Goal: Use online tool/utility: Utilize a website feature to perform a specific function

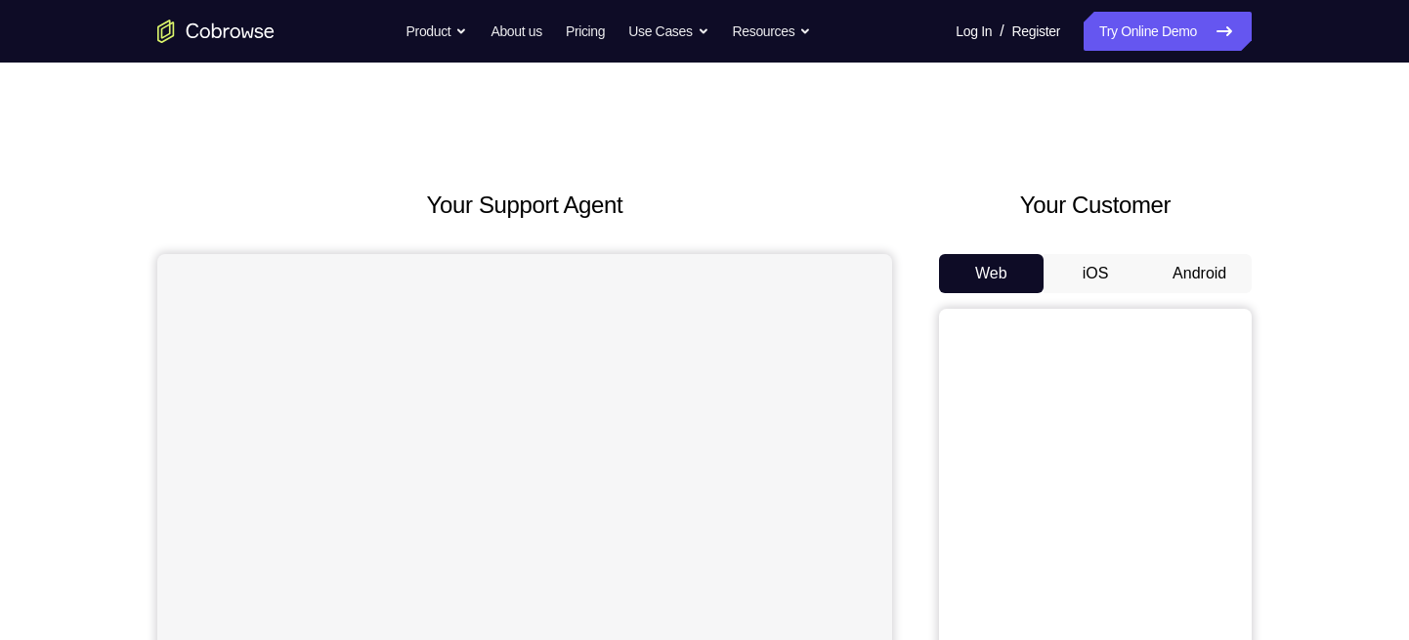
scroll to position [24, 0]
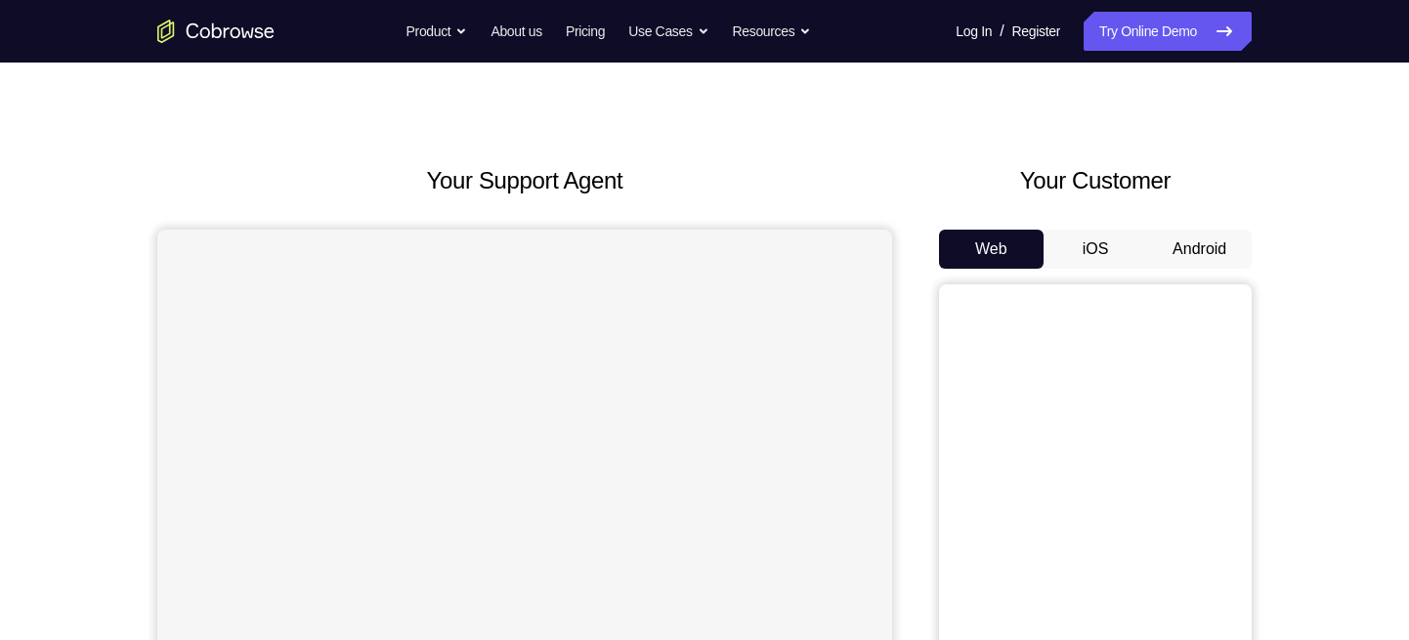
click at [1234, 240] on button "Android" at bounding box center [1199, 249] width 105 height 39
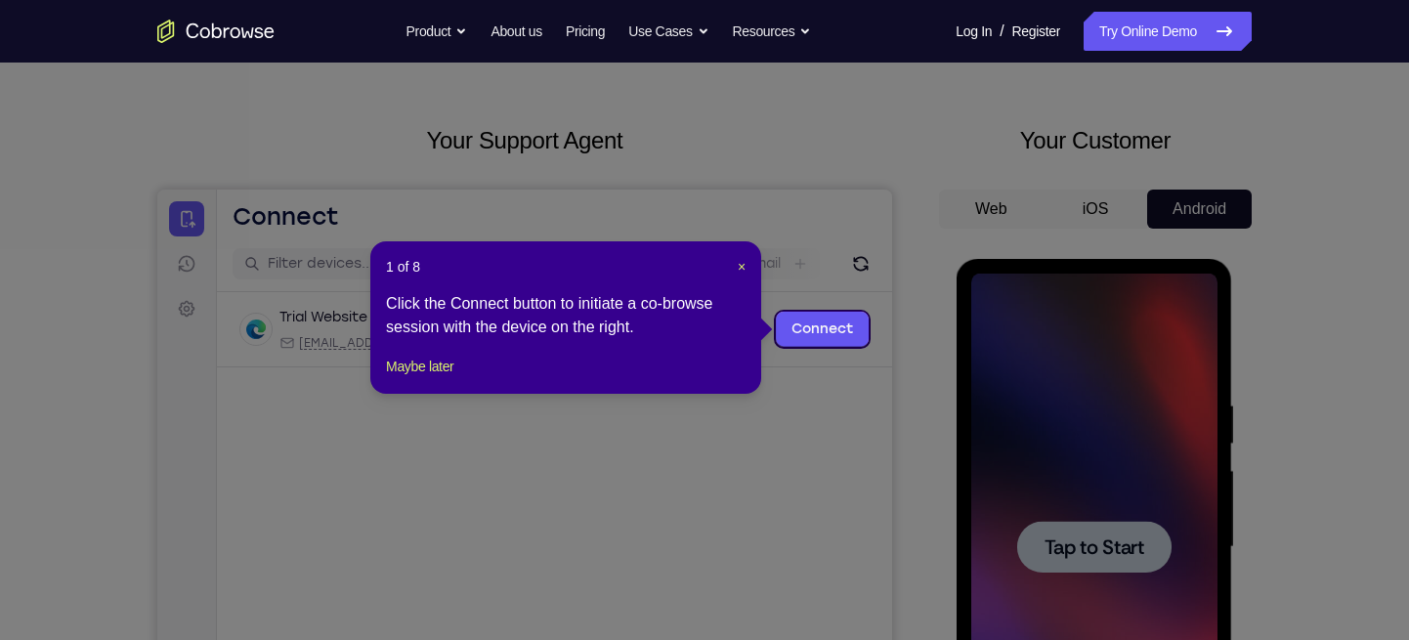
scroll to position [0, 0]
click at [886, 488] on icon at bounding box center [712, 320] width 1424 height 640
click at [432, 375] on div "1 of 8 × Click the Connect button to initiate a co-browse session with the devi…" at bounding box center [565, 317] width 391 height 152
click at [446, 378] on button "Maybe later" at bounding box center [419, 366] width 67 height 23
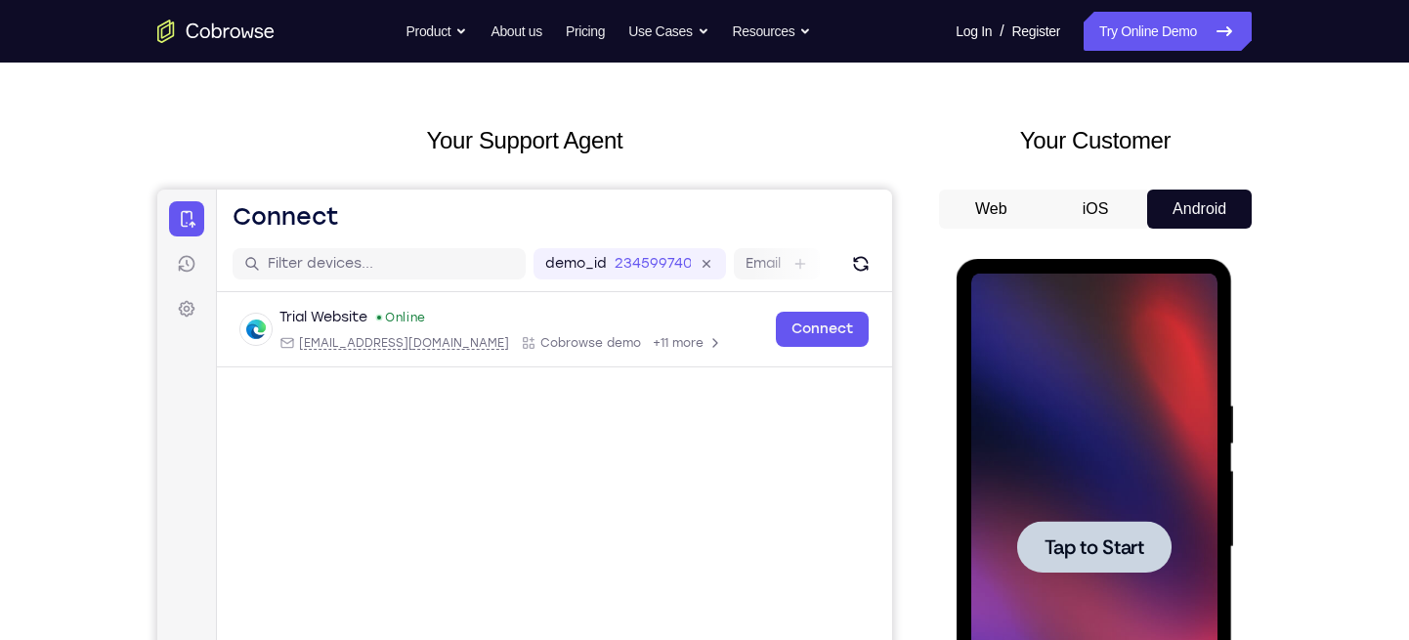
scroll to position [258, 0]
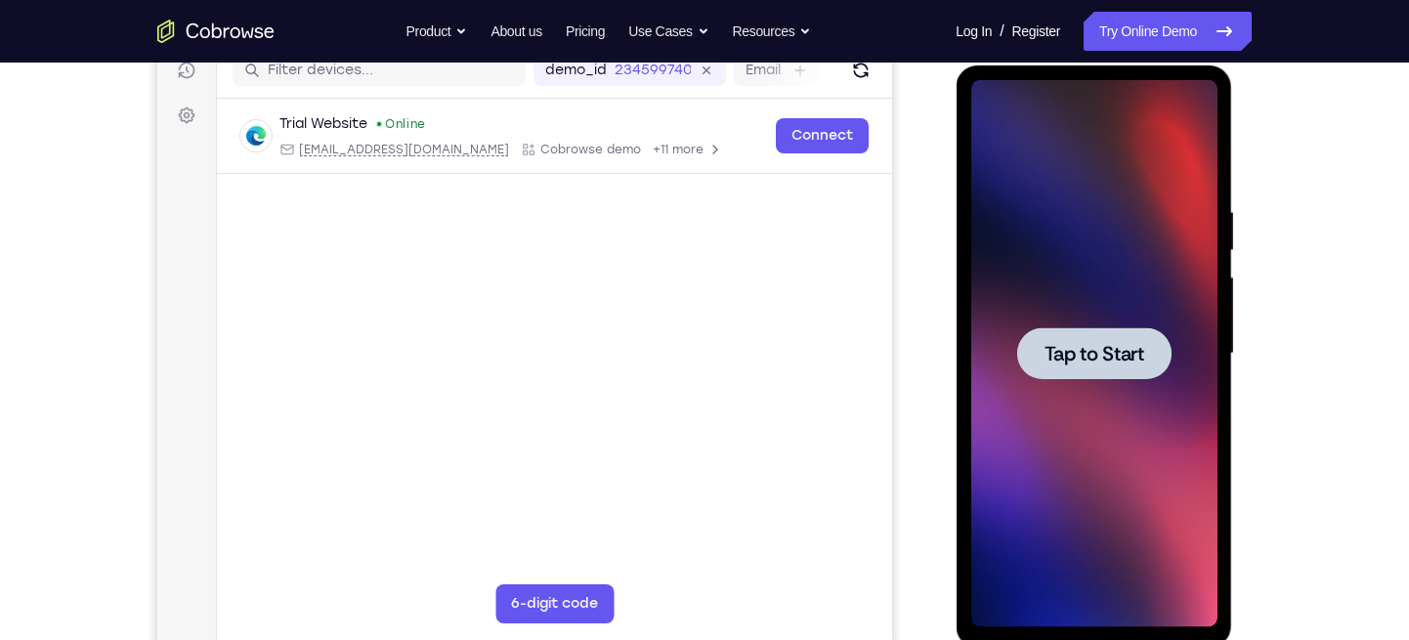
click at [1072, 348] on span "Tap to Start" at bounding box center [1093, 354] width 100 height 20
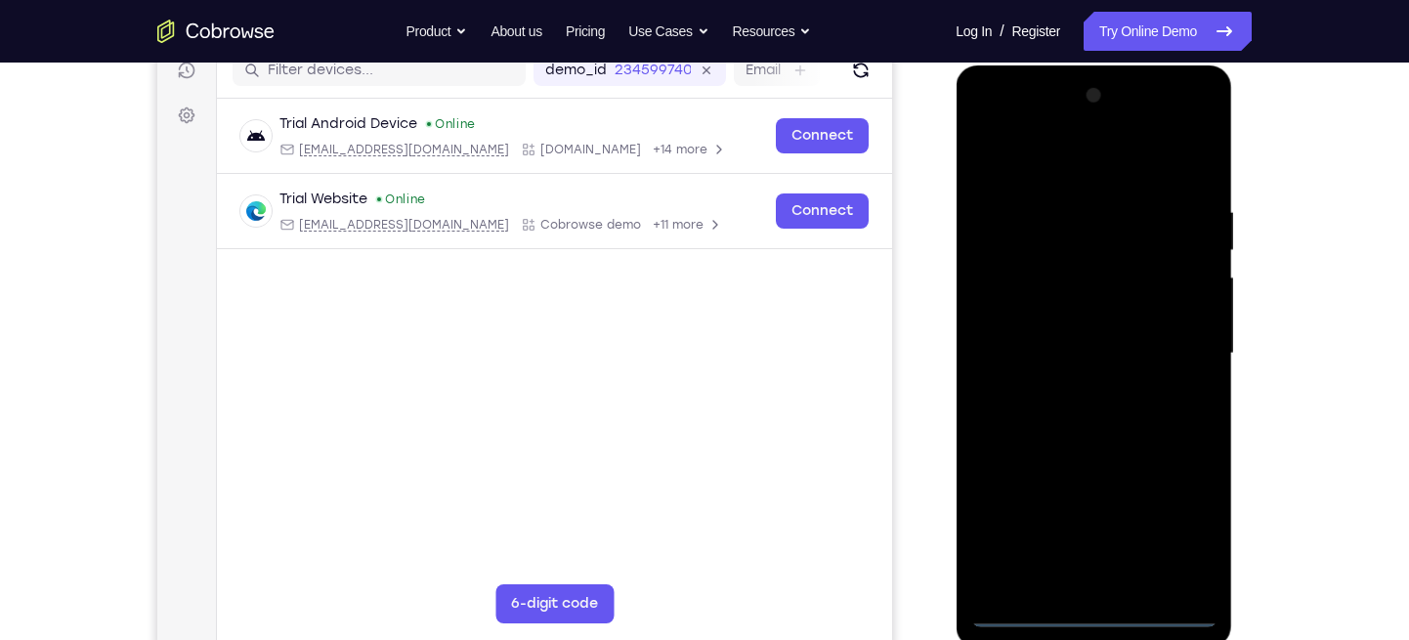
click at [1087, 609] on div at bounding box center [1093, 353] width 246 height 547
click at [1179, 524] on div at bounding box center [1093, 353] width 246 height 547
click at [1052, 156] on div at bounding box center [1093, 353] width 246 height 547
click at [1172, 343] on div at bounding box center [1093, 353] width 246 height 547
click at [1073, 388] on div at bounding box center [1093, 353] width 246 height 547
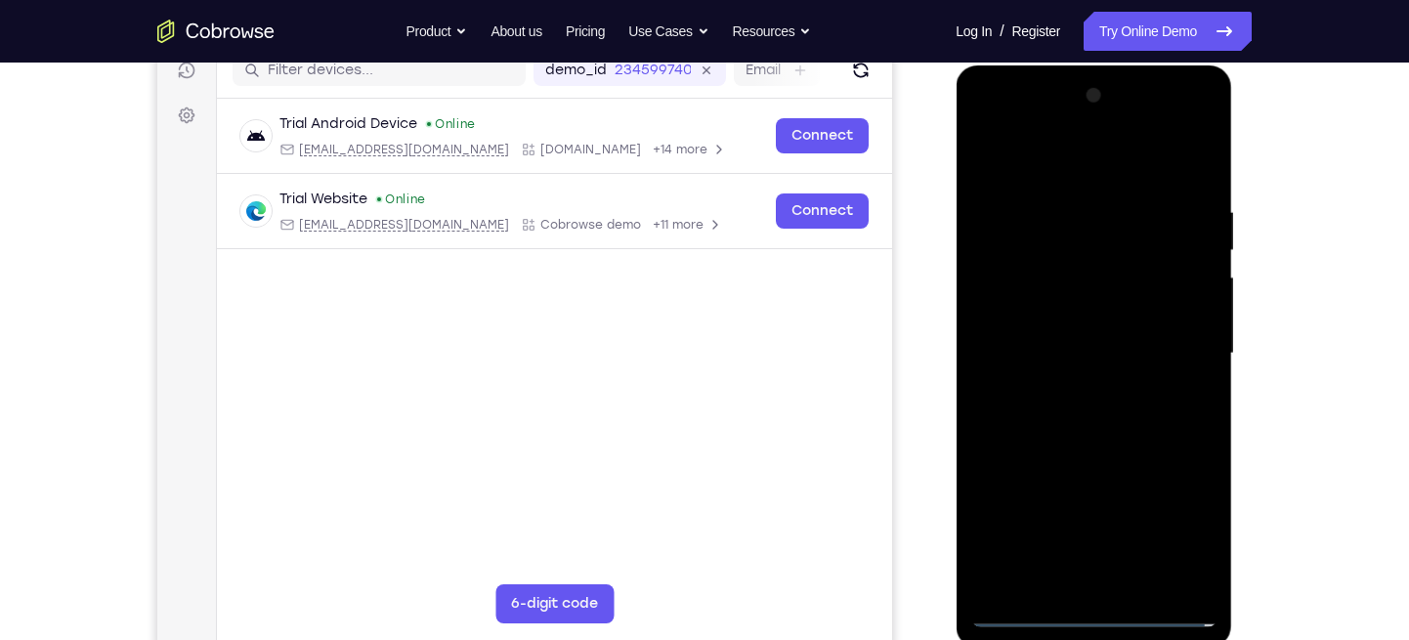
click at [1075, 333] on div at bounding box center [1093, 353] width 246 height 547
click at [1080, 383] on div at bounding box center [1093, 353] width 246 height 547
click at [1073, 347] on div at bounding box center [1093, 353] width 246 height 547
click at [1023, 417] on div at bounding box center [1093, 353] width 246 height 547
click at [1083, 444] on div at bounding box center [1093, 353] width 246 height 547
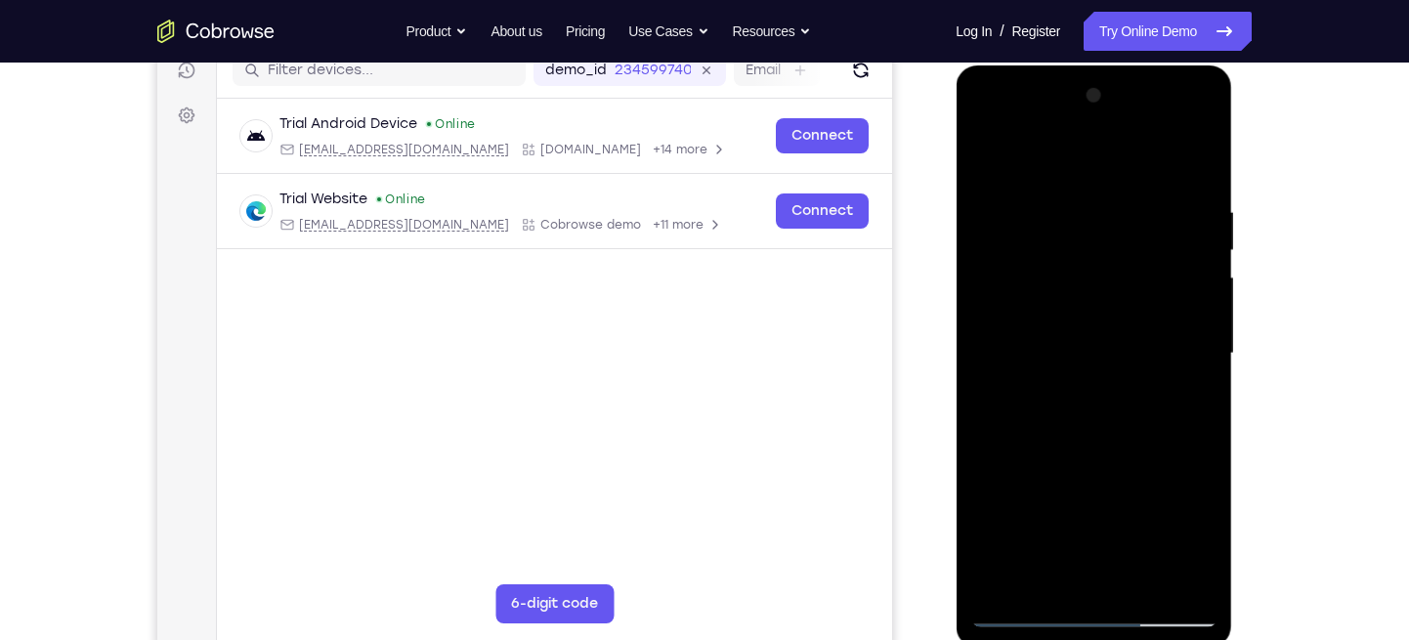
click at [1139, 582] on div at bounding box center [1093, 353] width 246 height 547
click at [1106, 453] on div at bounding box center [1093, 353] width 246 height 547
click at [993, 151] on div at bounding box center [1093, 353] width 246 height 547
click at [1054, 196] on div at bounding box center [1093, 353] width 246 height 547
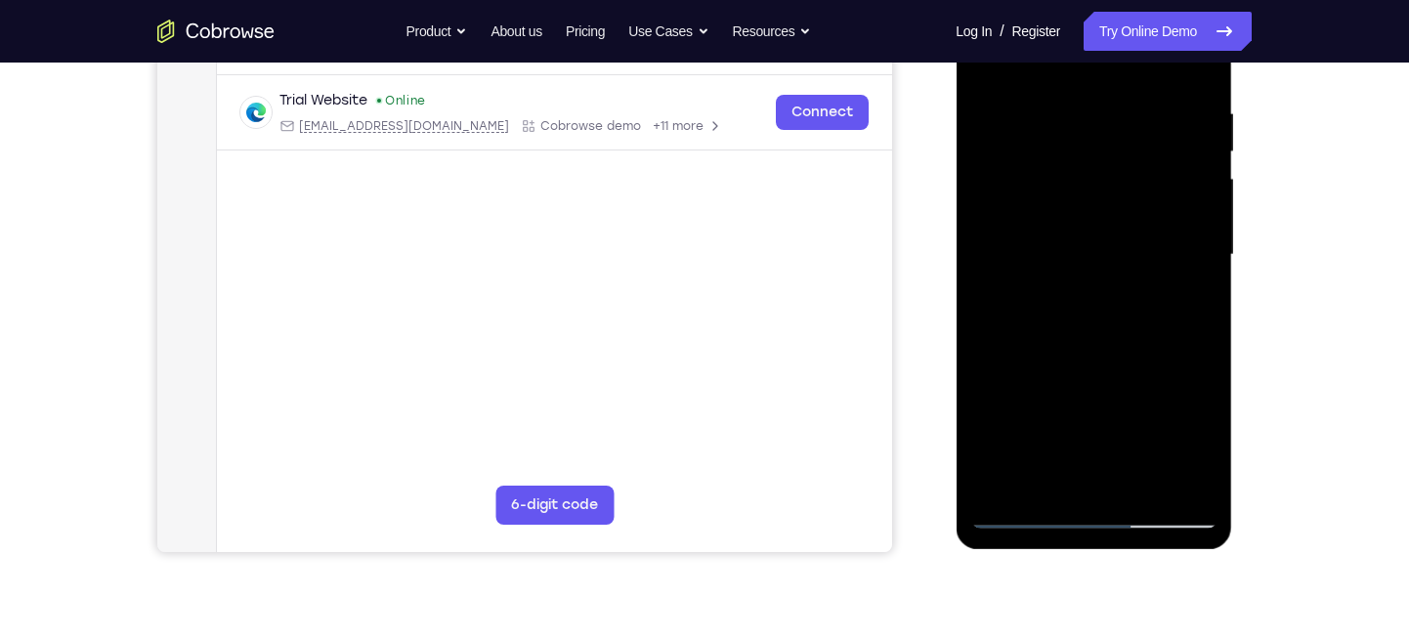
scroll to position [355, 0]
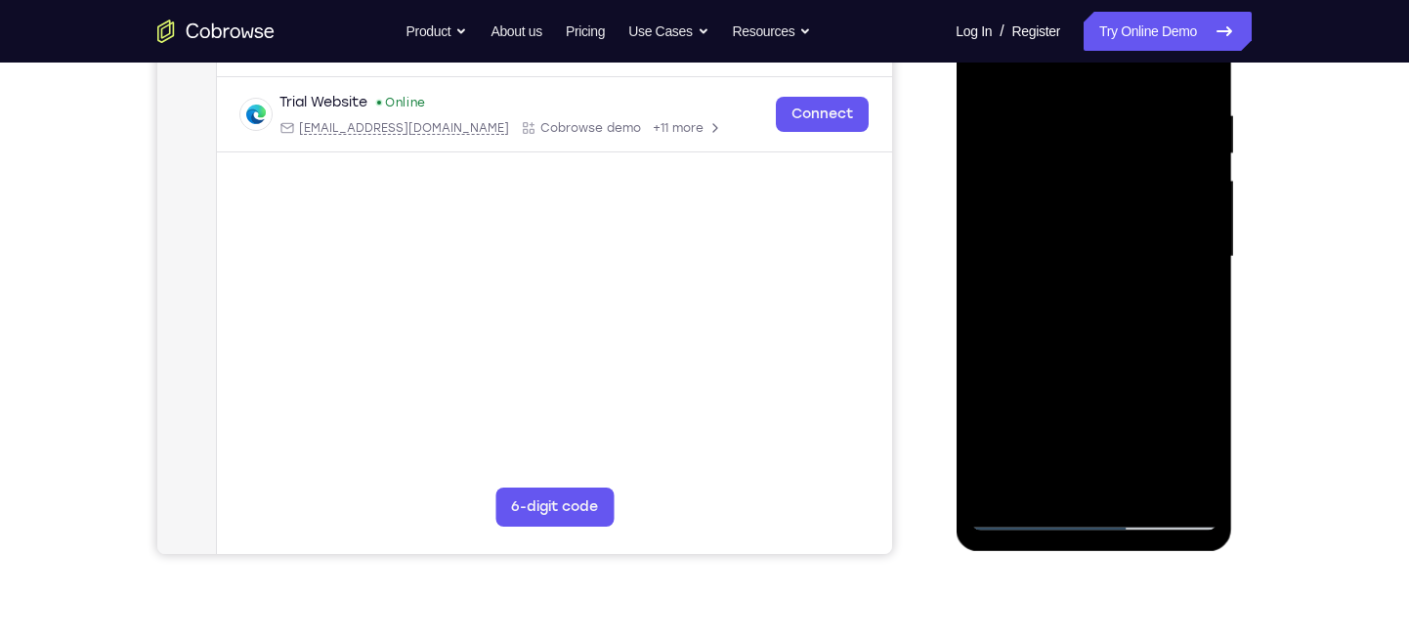
click at [1206, 269] on div at bounding box center [1093, 256] width 246 height 547
click at [1183, 241] on div at bounding box center [1093, 256] width 246 height 547
click at [1199, 244] on div at bounding box center [1093, 256] width 246 height 547
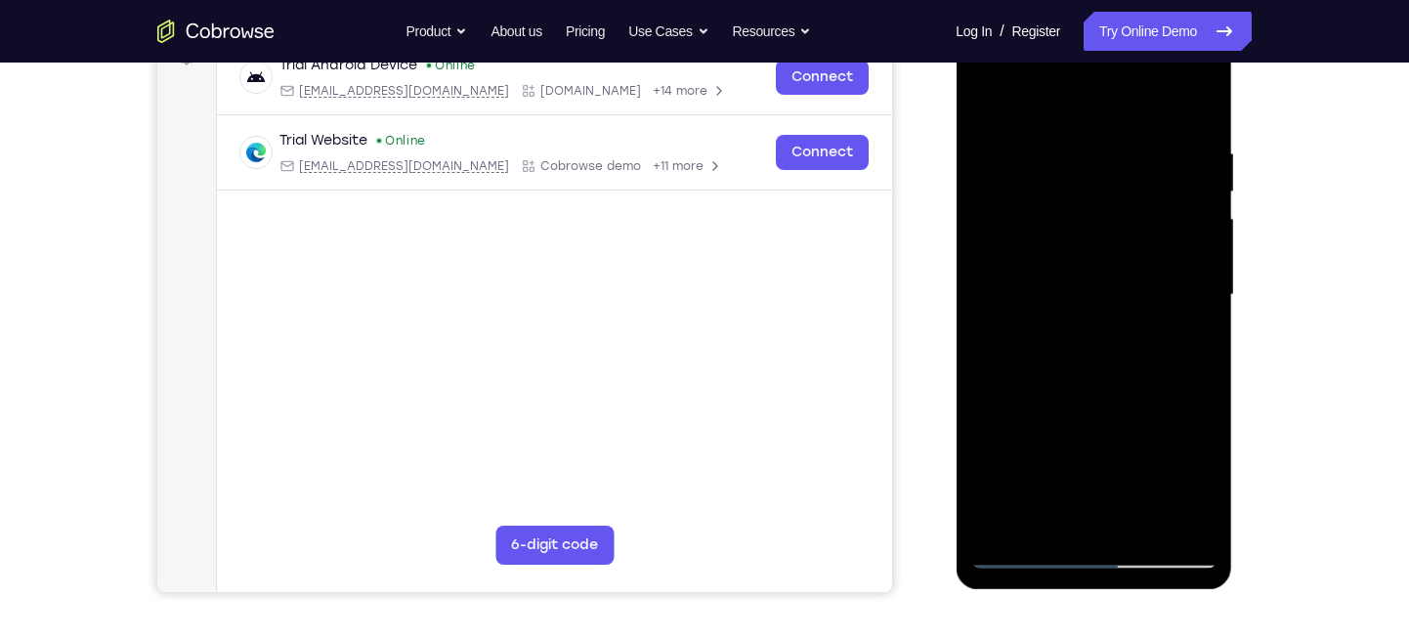
scroll to position [305, 0]
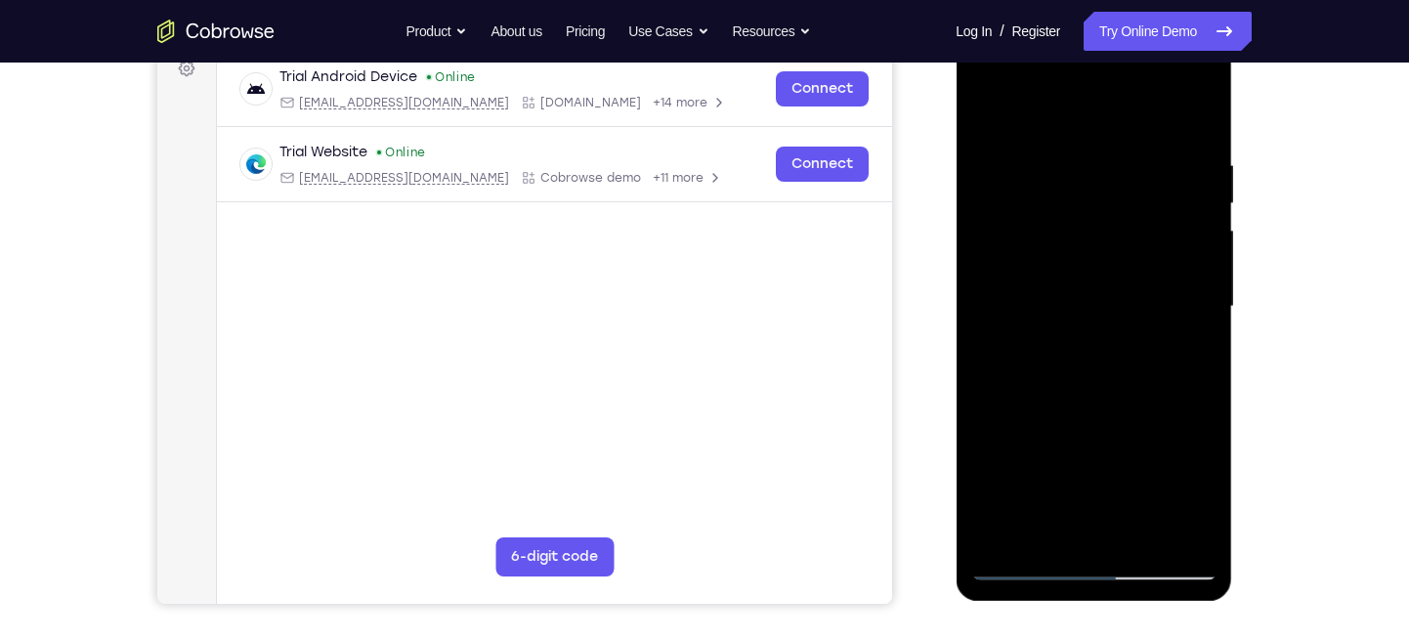
click at [1199, 290] on div at bounding box center [1093, 306] width 246 height 547
click at [1174, 247] on div at bounding box center [1093, 306] width 246 height 547
click at [1202, 245] on div at bounding box center [1093, 306] width 246 height 547
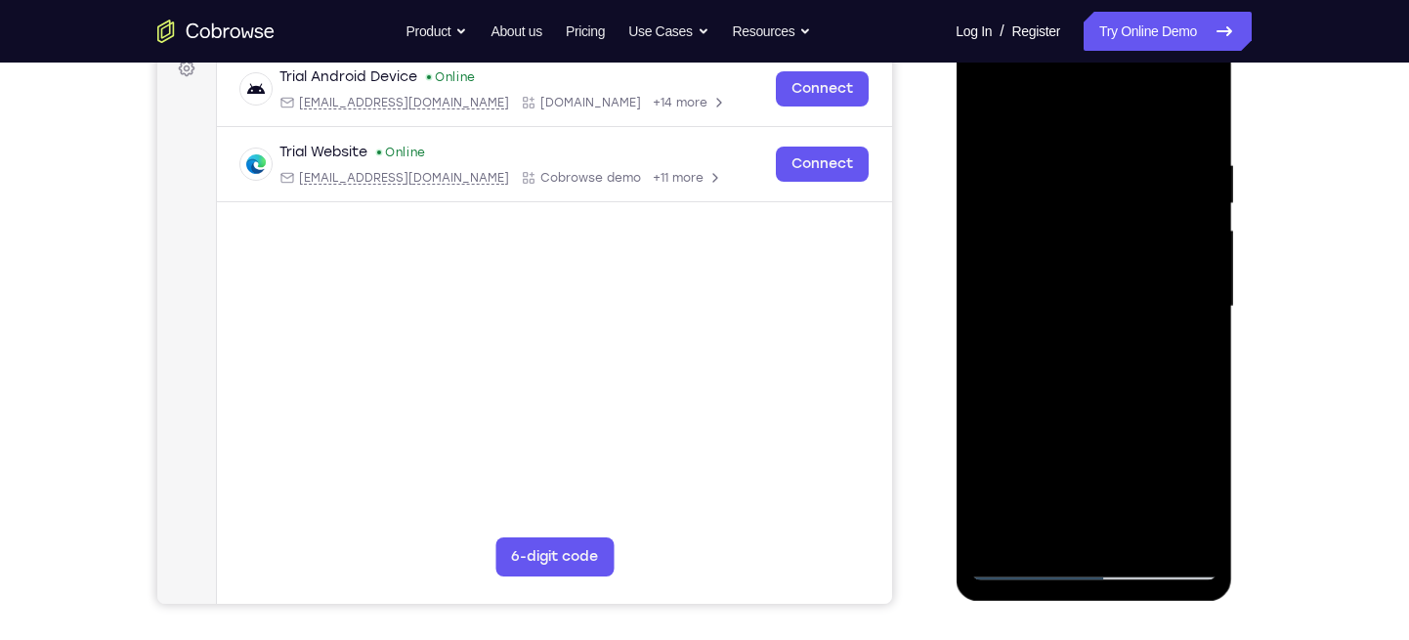
click at [1202, 245] on div at bounding box center [1093, 306] width 246 height 547
click at [1192, 253] on div at bounding box center [1093, 306] width 246 height 547
click at [985, 321] on div at bounding box center [1093, 306] width 246 height 547
click at [990, 305] on div at bounding box center [1093, 306] width 246 height 547
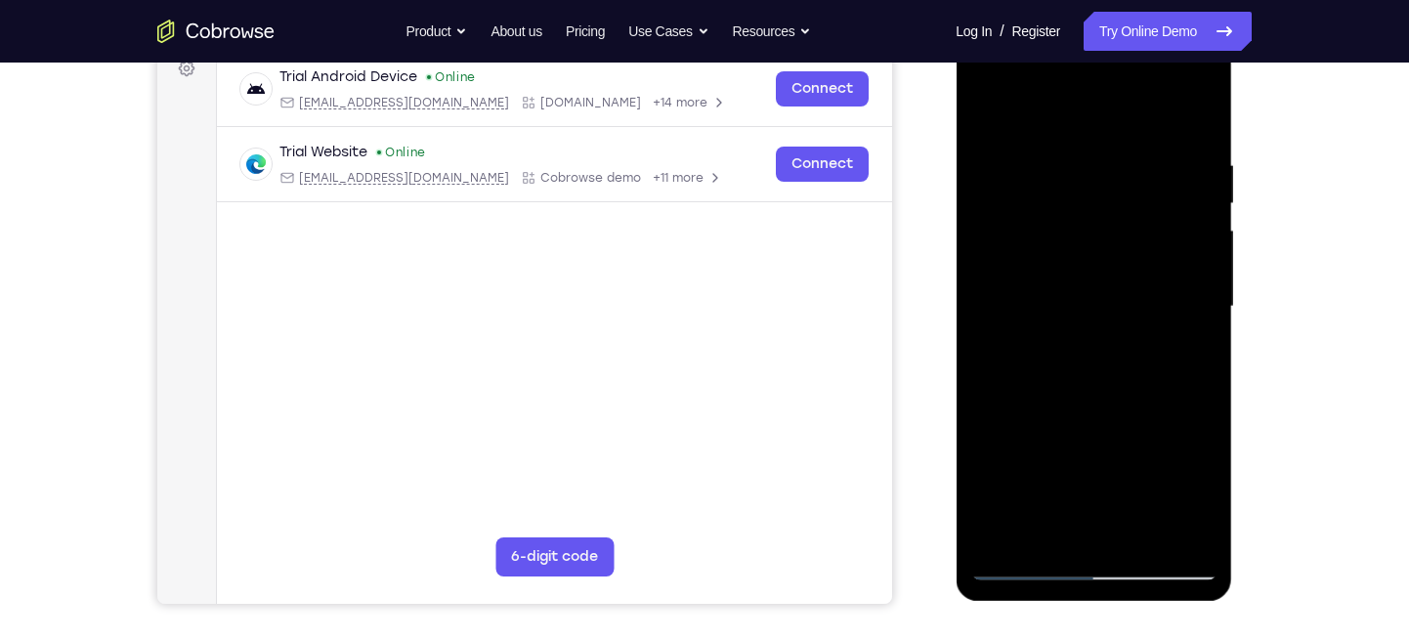
click at [978, 294] on div at bounding box center [1093, 306] width 246 height 547
click at [1204, 273] on div at bounding box center [1093, 306] width 246 height 547
click at [1186, 286] on div at bounding box center [1093, 306] width 246 height 547
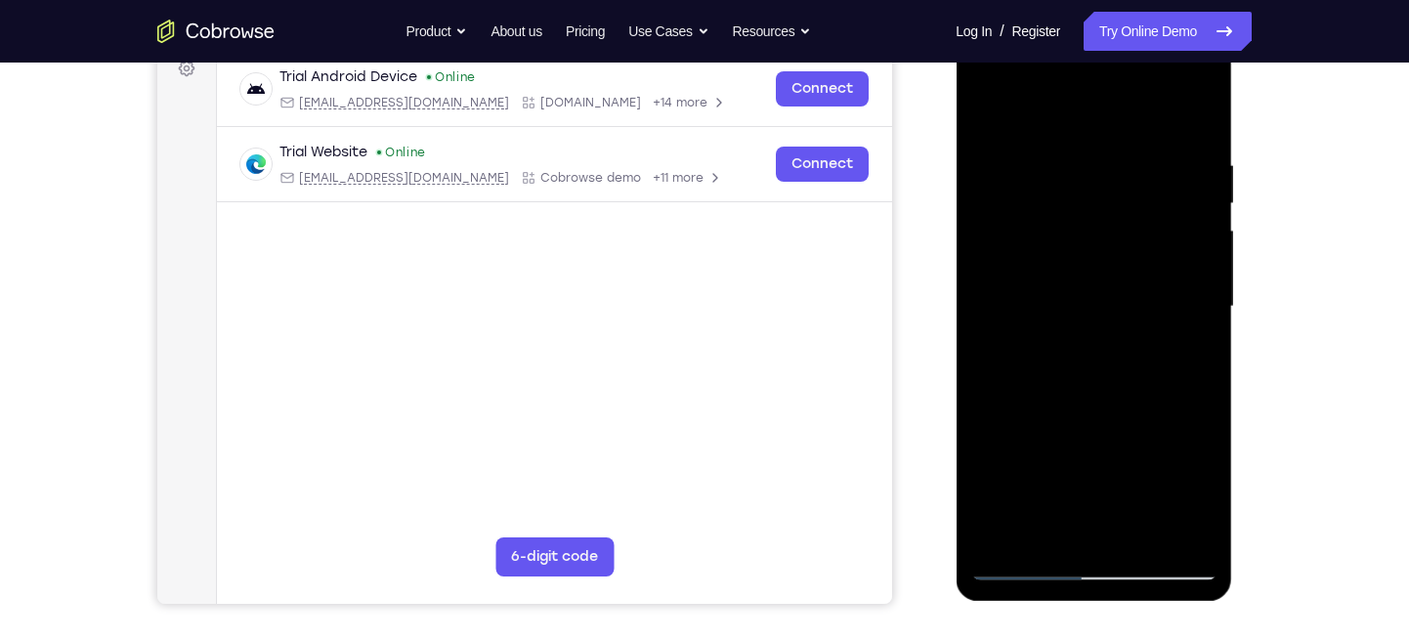
click at [1186, 286] on div at bounding box center [1093, 306] width 246 height 547
click at [1194, 290] on div at bounding box center [1093, 306] width 246 height 547
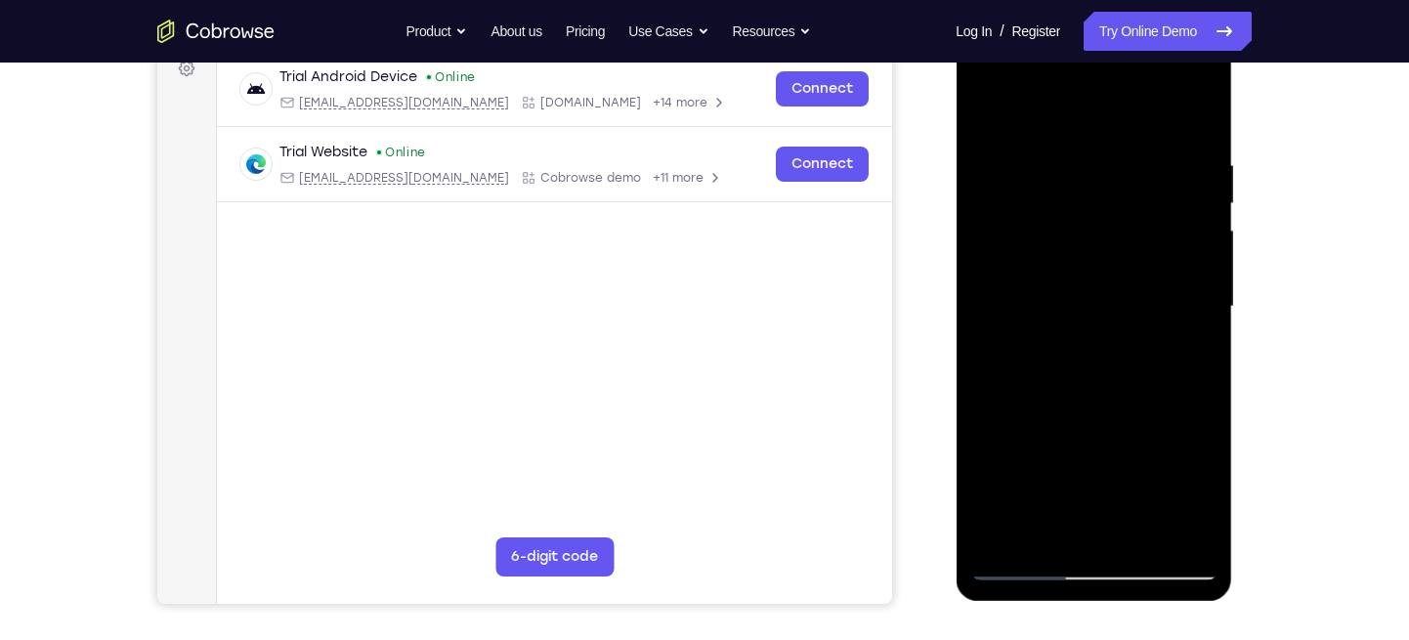
click at [1194, 290] on div at bounding box center [1093, 306] width 246 height 547
click at [1220, 216] on div at bounding box center [1093, 310] width 276 height 582
click at [1204, 184] on div at bounding box center [1093, 306] width 246 height 547
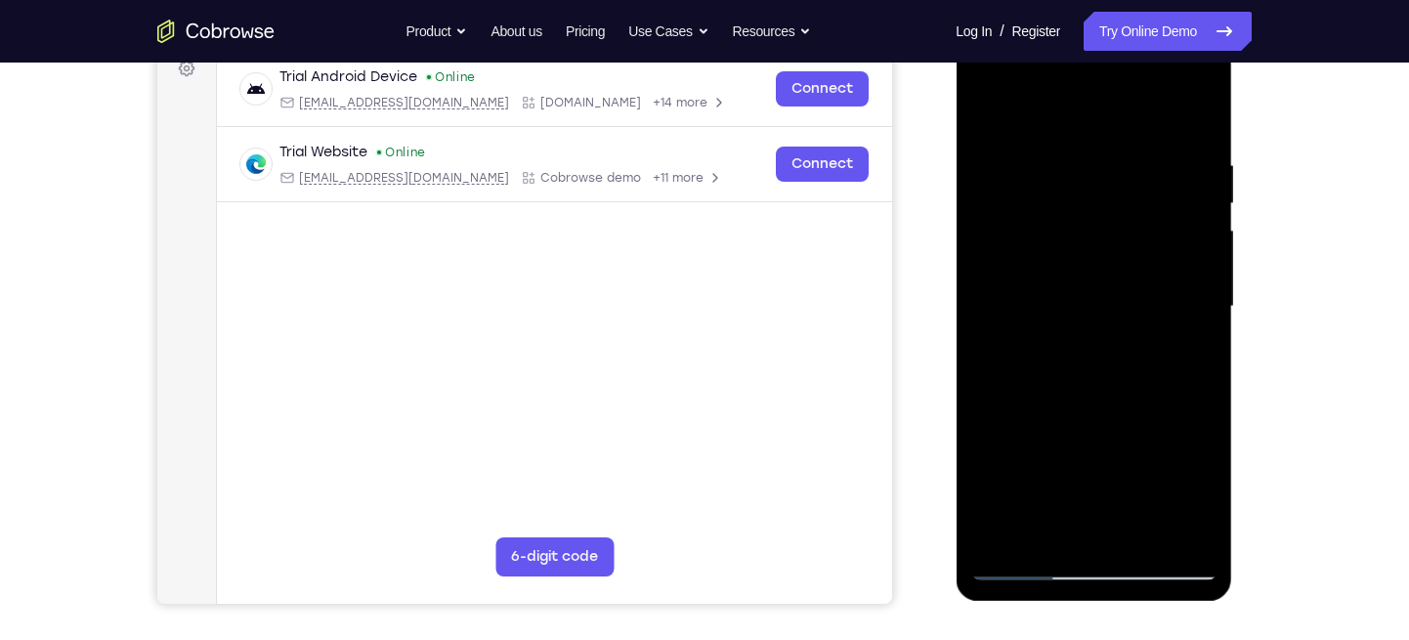
click at [1185, 113] on div at bounding box center [1093, 306] width 246 height 547
drag, startPoint x: 1127, startPoint y: 377, endPoint x: 1116, endPoint y: 228, distance: 149.9
click at [1116, 228] on div at bounding box center [1093, 306] width 246 height 547
drag, startPoint x: 1135, startPoint y: 319, endPoint x: 1125, endPoint y: 149, distance: 170.3
click at [1125, 149] on div at bounding box center [1093, 306] width 246 height 547
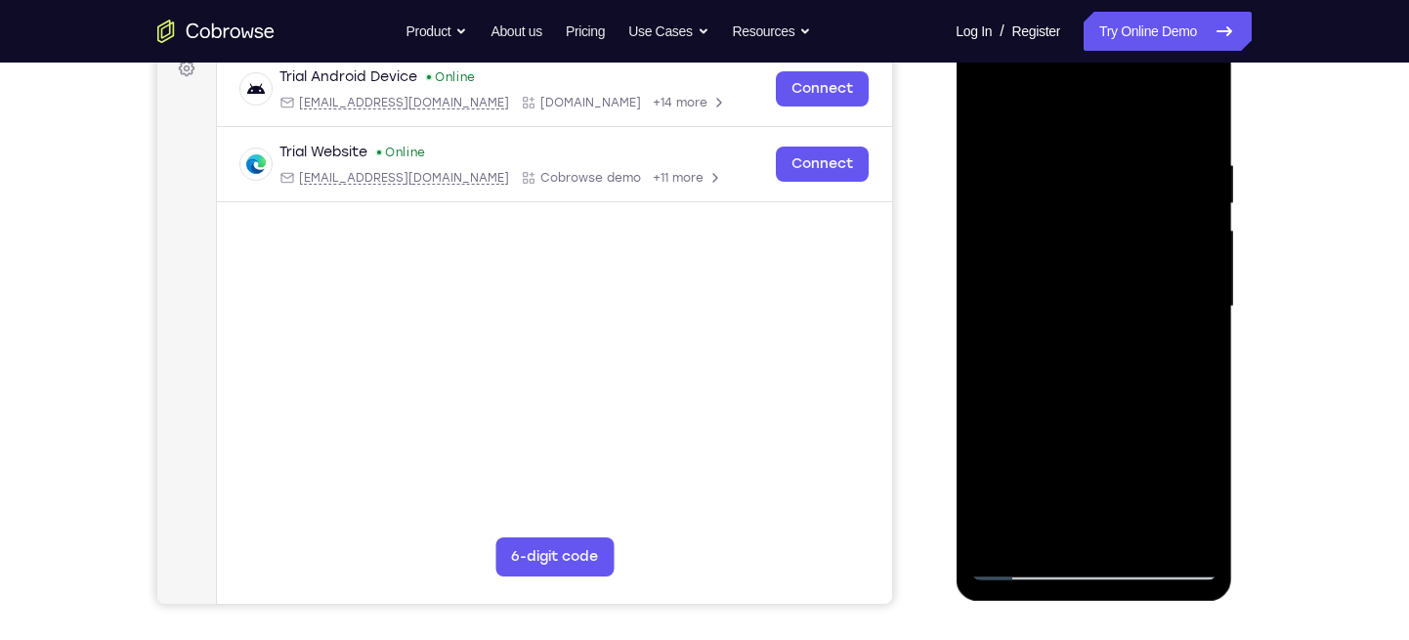
drag, startPoint x: 1165, startPoint y: 368, endPoint x: 1138, endPoint y: 197, distance: 173.1
click at [1138, 197] on div at bounding box center [1093, 306] width 246 height 547
drag, startPoint x: 1116, startPoint y: 384, endPoint x: 1105, endPoint y: 167, distance: 217.1
click at [1105, 167] on div at bounding box center [1093, 306] width 246 height 547
drag, startPoint x: 1136, startPoint y: 421, endPoint x: 1120, endPoint y: 243, distance: 178.6
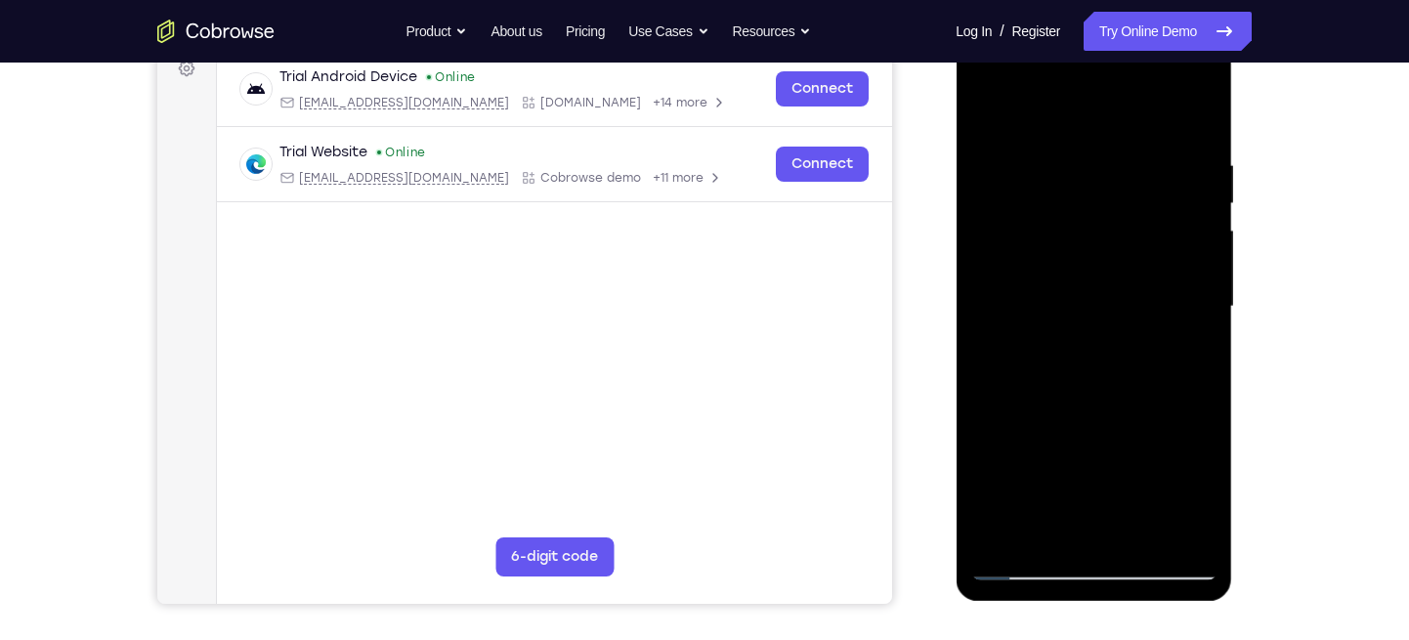
click at [1120, 243] on div at bounding box center [1093, 306] width 246 height 547
drag, startPoint x: 1133, startPoint y: 402, endPoint x: 1104, endPoint y: 179, distance: 224.7
click at [1104, 179] on div at bounding box center [1093, 306] width 246 height 547
drag, startPoint x: 1154, startPoint y: 408, endPoint x: 1121, endPoint y: 236, distance: 175.1
click at [1121, 236] on div at bounding box center [1093, 306] width 246 height 547
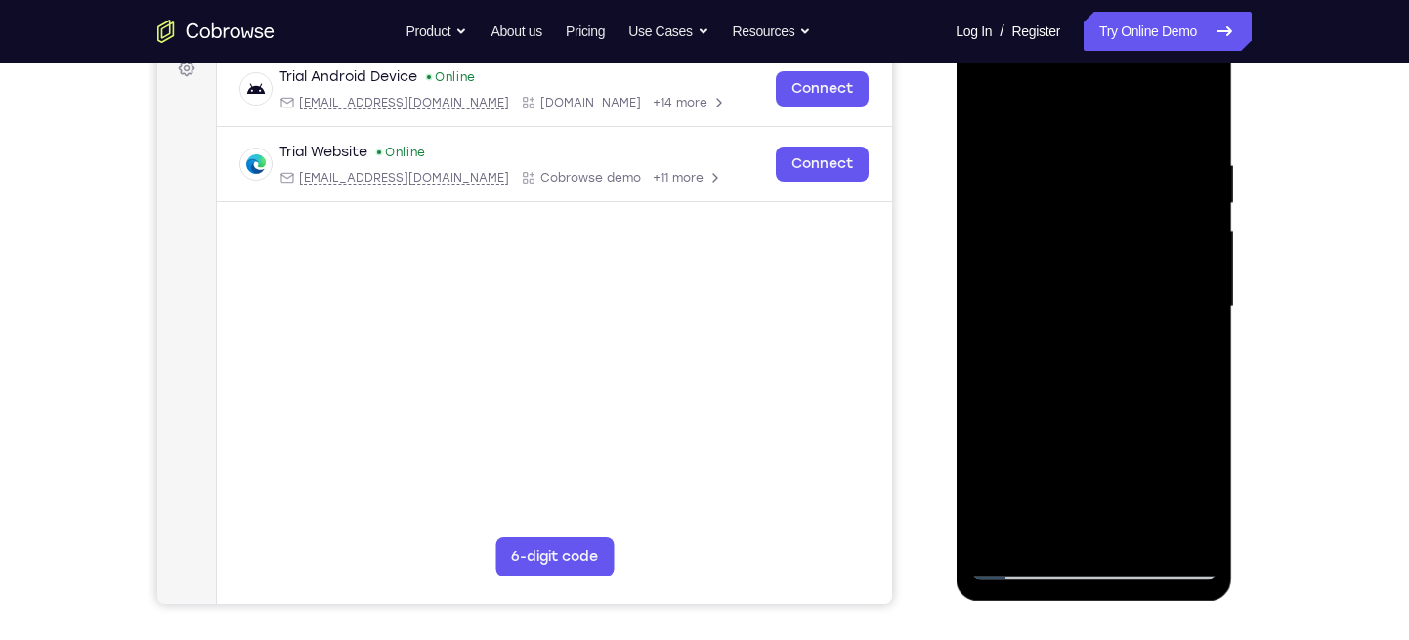
drag, startPoint x: 1140, startPoint y: 380, endPoint x: 1152, endPoint y: 193, distance: 187.0
click at [1152, 193] on div at bounding box center [1093, 306] width 246 height 547
click at [1199, 298] on div at bounding box center [1093, 306] width 246 height 547
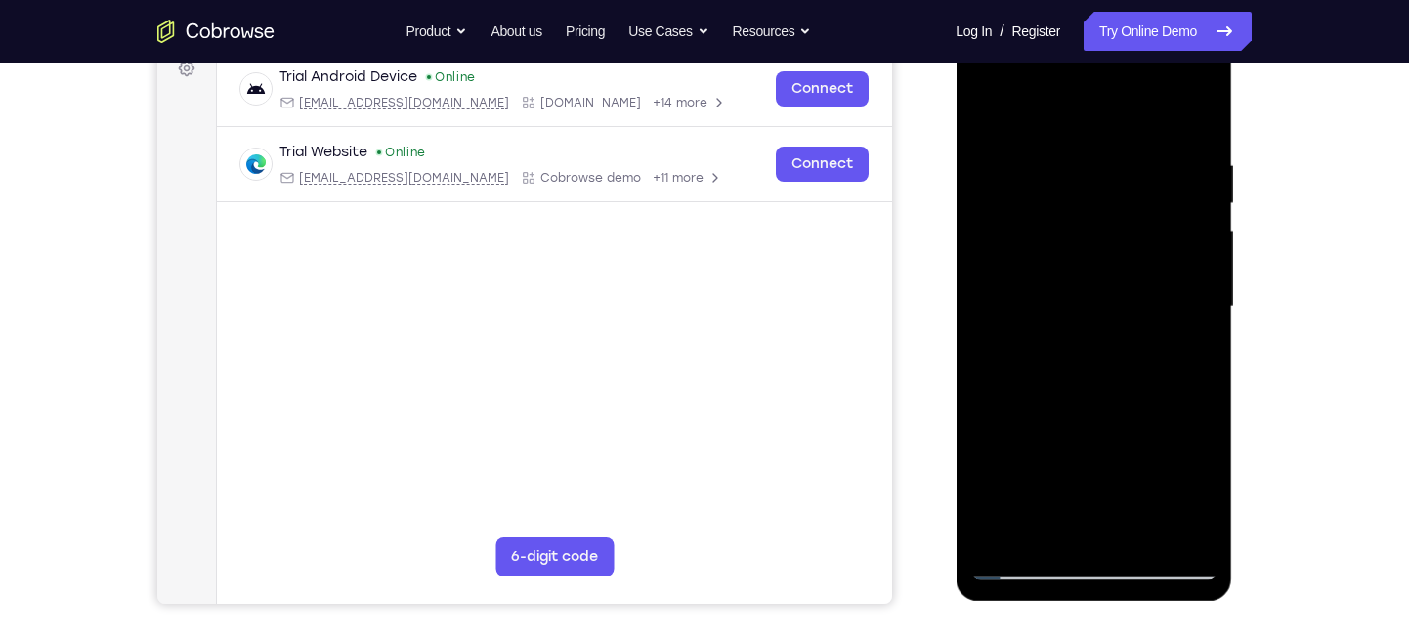
click at [1199, 298] on div at bounding box center [1093, 306] width 246 height 547
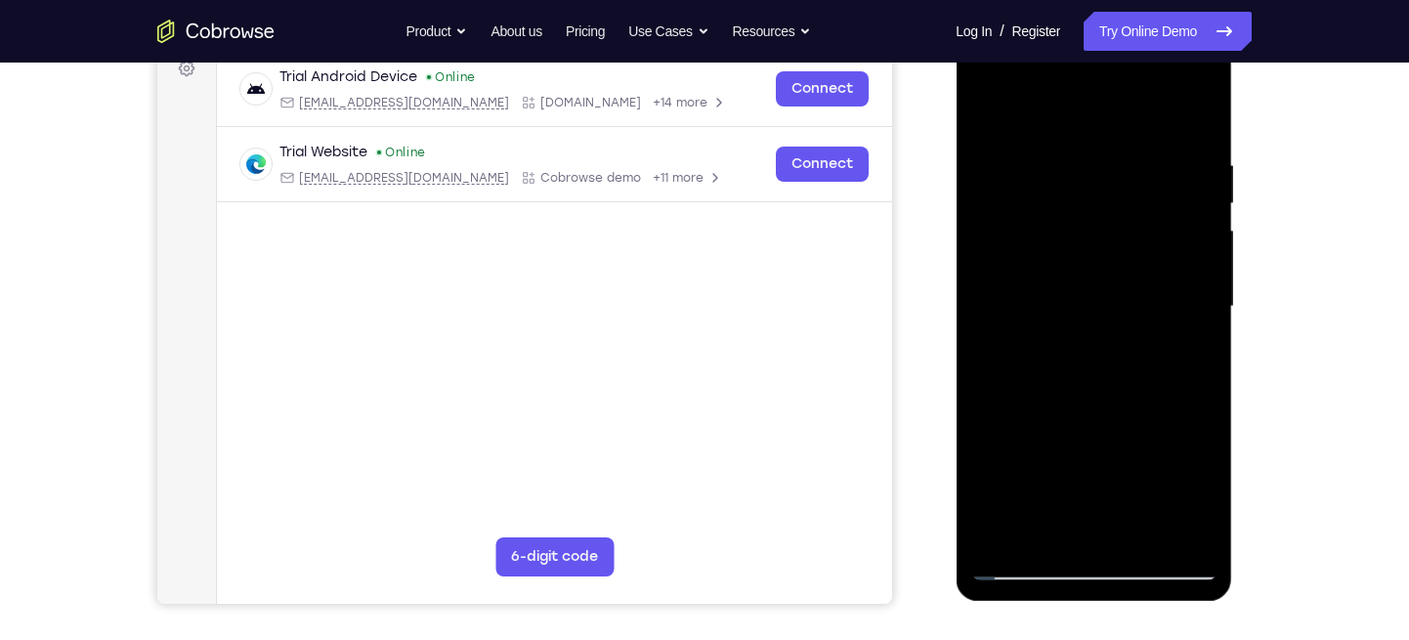
click at [1199, 298] on div at bounding box center [1093, 306] width 246 height 547
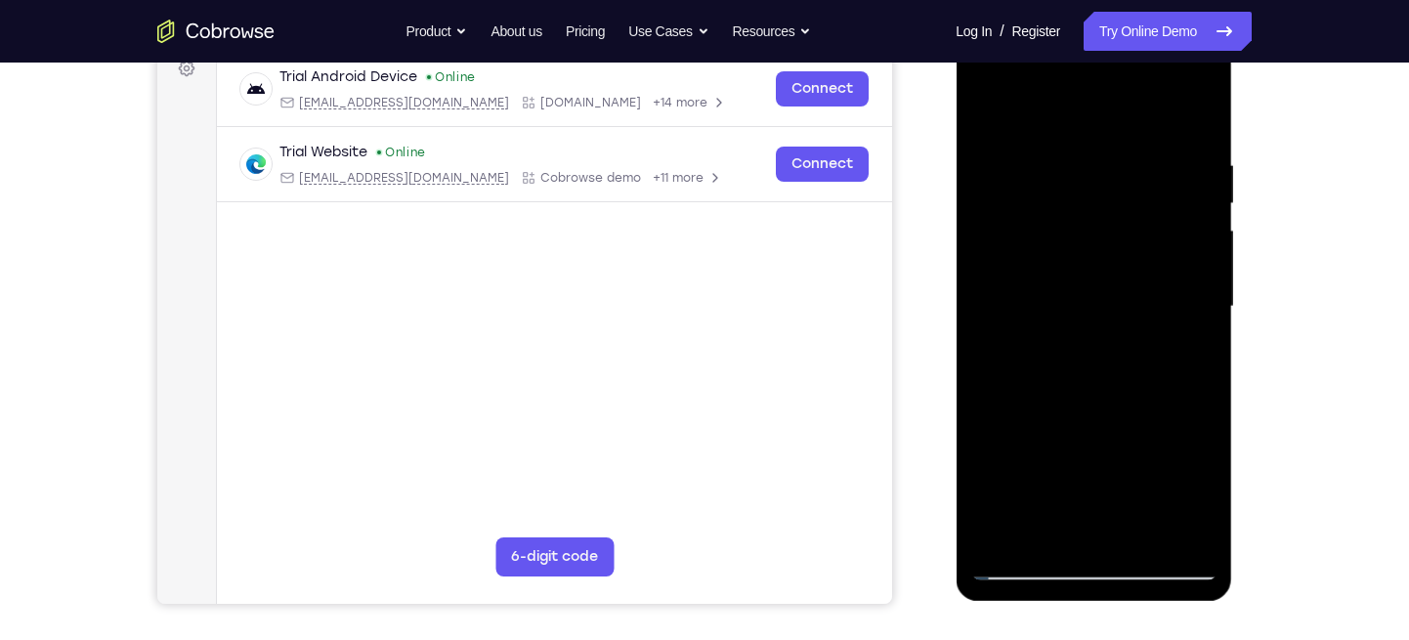
click at [1199, 298] on div at bounding box center [1093, 306] width 246 height 547
click at [989, 472] on div at bounding box center [1093, 306] width 246 height 547
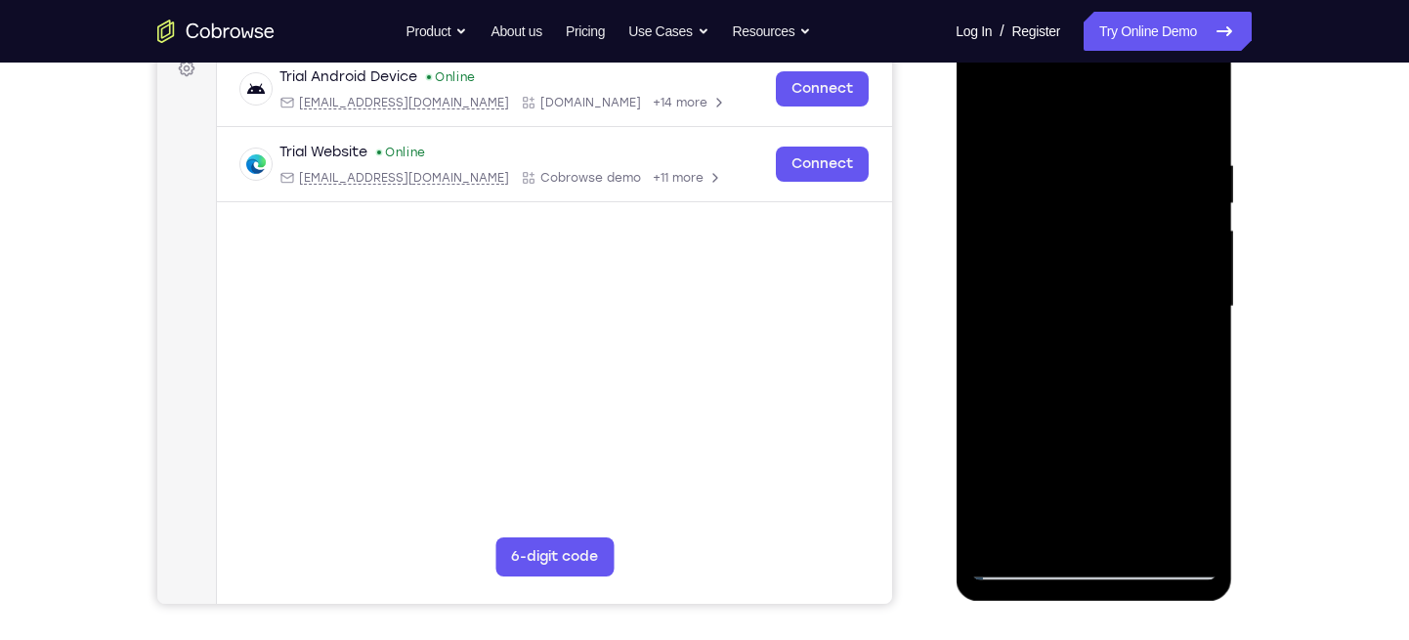
drag, startPoint x: 1154, startPoint y: 354, endPoint x: 1140, endPoint y: 171, distance: 183.2
click at [1140, 171] on div at bounding box center [1093, 306] width 246 height 547
drag, startPoint x: 1152, startPoint y: 404, endPoint x: 1121, endPoint y: 240, distance: 167.1
click at [1121, 240] on div at bounding box center [1093, 306] width 246 height 547
drag, startPoint x: 1145, startPoint y: 409, endPoint x: 1100, endPoint y: 180, distance: 233.9
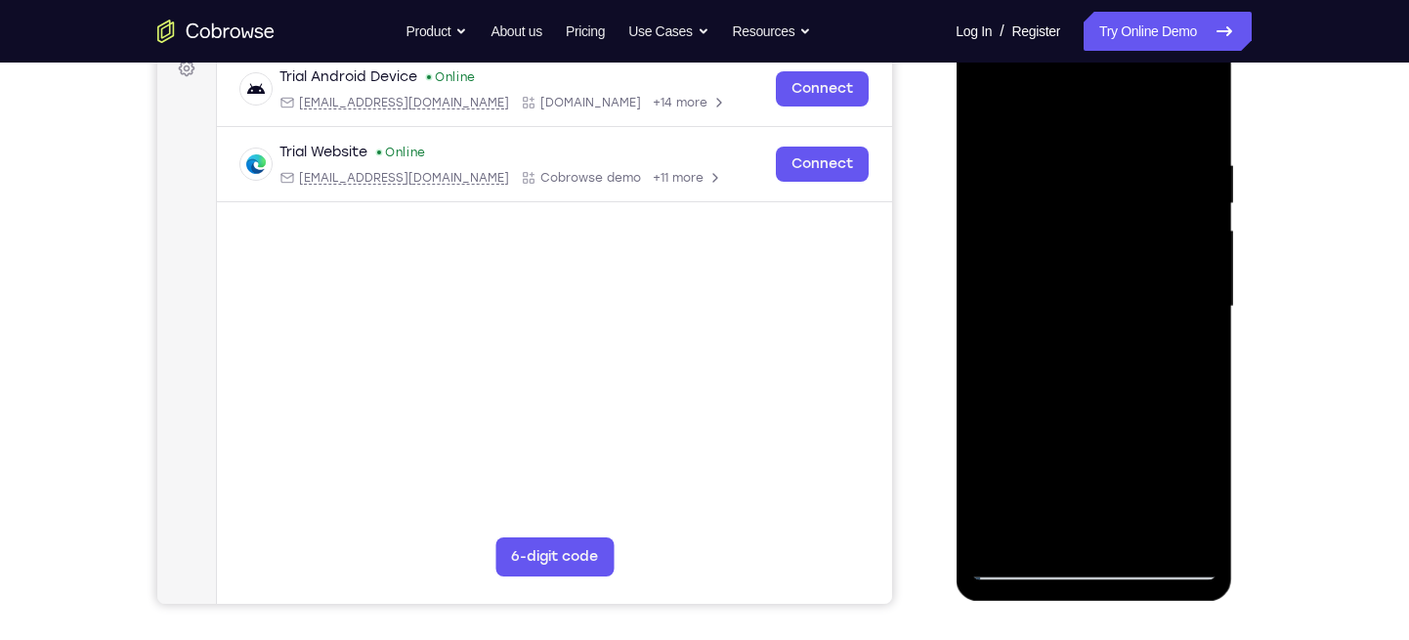
click at [1100, 180] on div at bounding box center [1093, 306] width 246 height 547
drag, startPoint x: 1125, startPoint y: 307, endPoint x: 1097, endPoint y: 155, distance: 154.1
click at [1097, 155] on div at bounding box center [1093, 306] width 246 height 547
drag, startPoint x: 1137, startPoint y: 379, endPoint x: 1117, endPoint y: 198, distance: 181.9
click at [1117, 198] on div at bounding box center [1093, 306] width 246 height 547
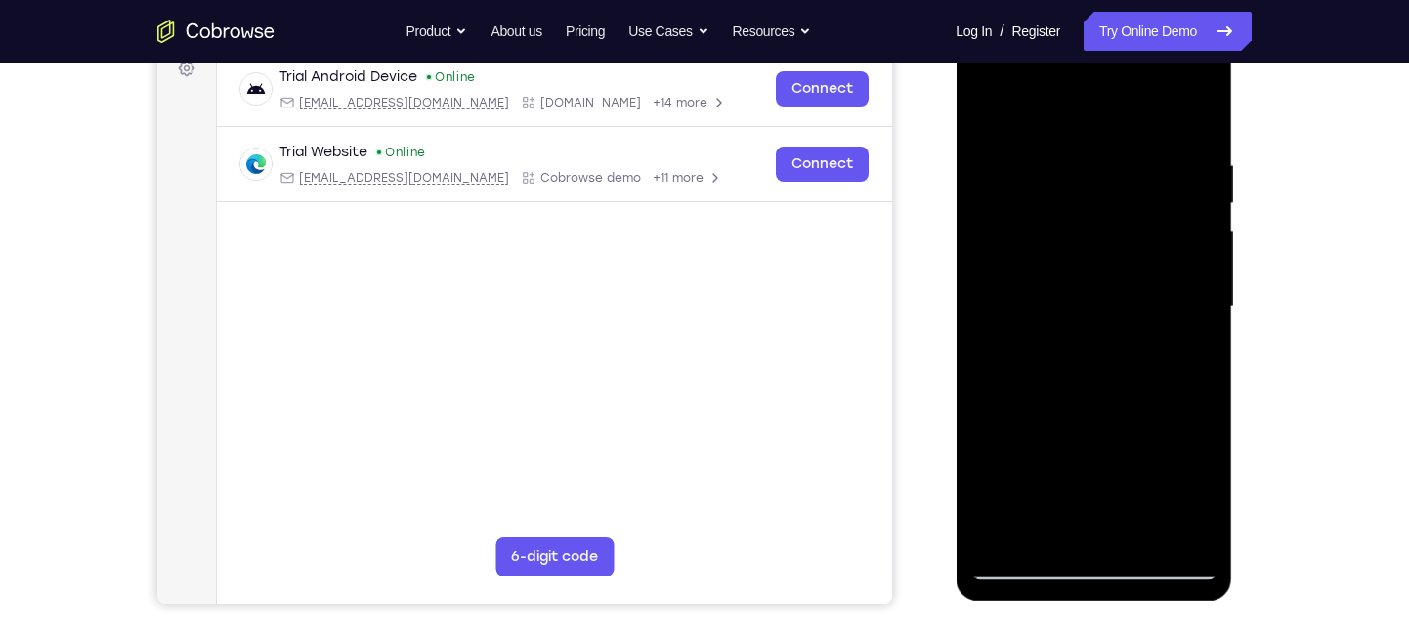
drag, startPoint x: 1151, startPoint y: 397, endPoint x: 1136, endPoint y: 244, distance: 153.1
click at [1136, 244] on div at bounding box center [1093, 306] width 246 height 547
drag, startPoint x: 1153, startPoint y: 332, endPoint x: 1106, endPoint y: 160, distance: 178.2
click at [1106, 160] on div at bounding box center [1093, 306] width 246 height 547
drag, startPoint x: 1148, startPoint y: 397, endPoint x: 1122, endPoint y: 179, distance: 219.4
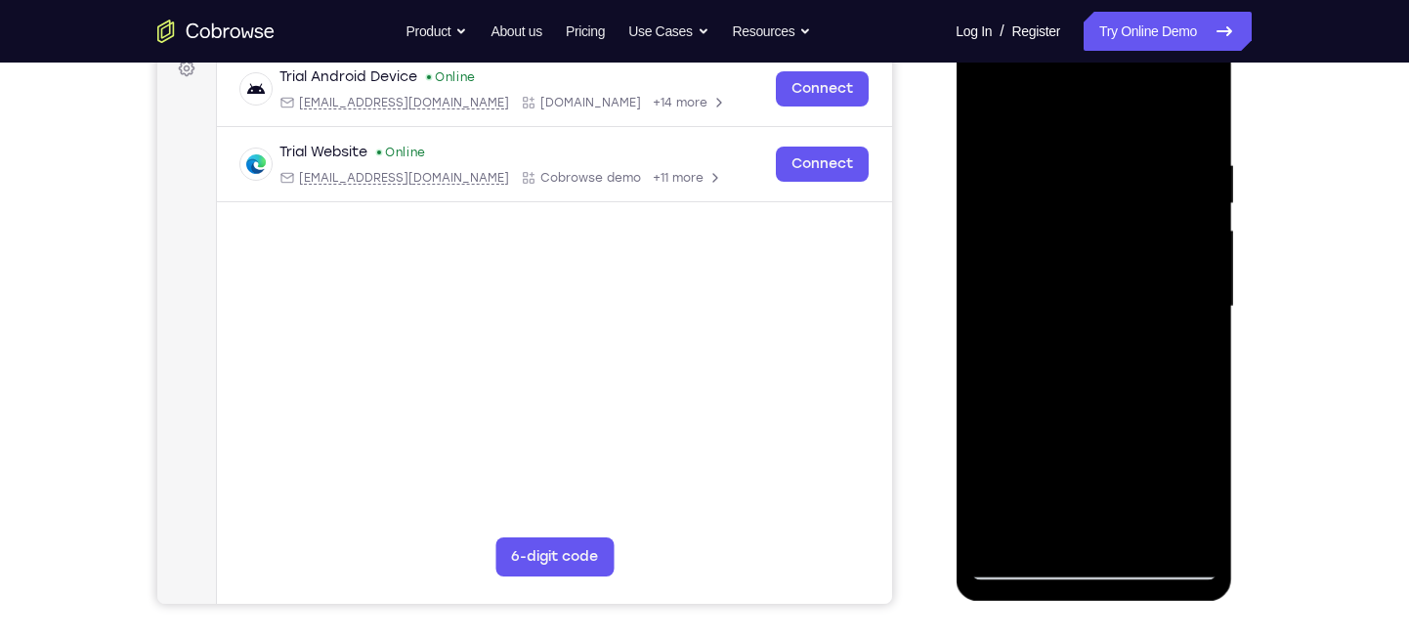
click at [1122, 179] on div at bounding box center [1093, 306] width 246 height 547
drag, startPoint x: 1154, startPoint y: 445, endPoint x: 1117, endPoint y: 277, distance: 171.1
click at [1117, 277] on div at bounding box center [1093, 306] width 246 height 547
